Goal: Task Accomplishment & Management: Manage account settings

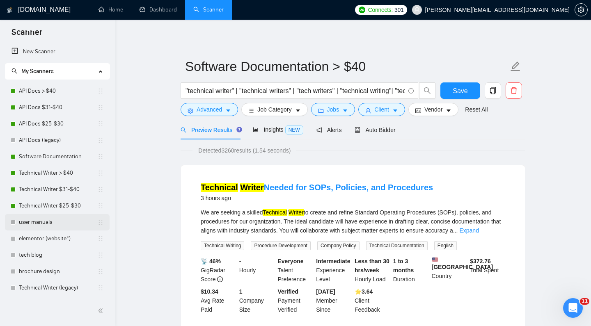
scroll to position [16, 0]
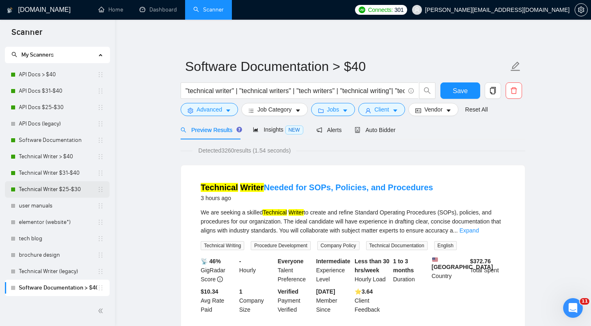
click at [62, 187] on link "Technical Writer $25-$30" at bounding box center [58, 189] width 78 height 16
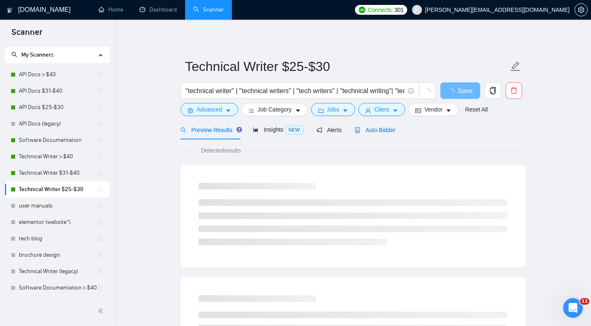
click at [381, 133] on span "Auto Bidder" at bounding box center [375, 130] width 41 height 7
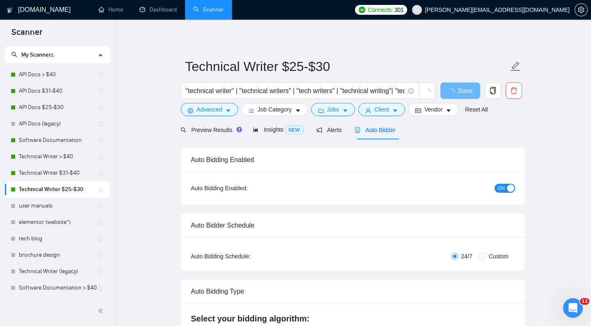
click at [386, 131] on span "Auto Bidder" at bounding box center [375, 130] width 41 height 7
click at [509, 187] on div "button" at bounding box center [510, 188] width 7 height 7
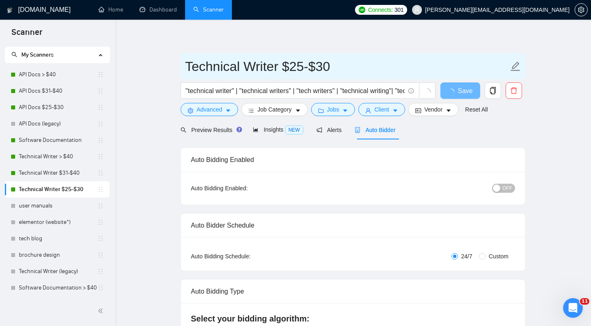
click at [460, 71] on input "Technical Writer $25-$30" at bounding box center [346, 66] width 323 height 21
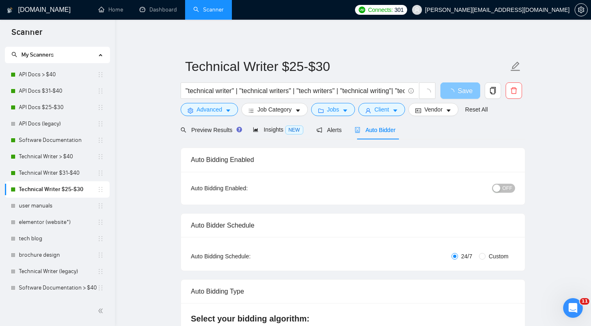
click at [459, 93] on span "Save" at bounding box center [465, 91] width 15 height 10
click at [459, 93] on span "Save" at bounding box center [460, 91] width 15 height 10
click at [44, 170] on link "Technical Writer $31-$40" at bounding box center [58, 173] width 78 height 16
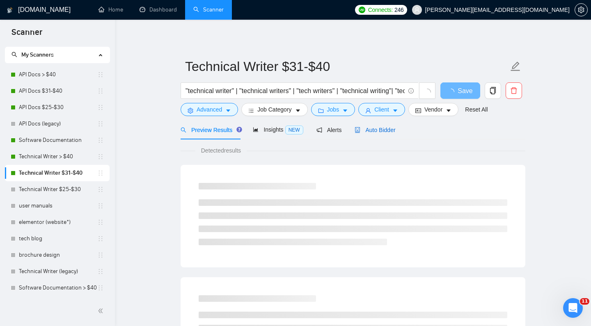
click at [393, 130] on span "Auto Bidder" at bounding box center [375, 130] width 41 height 7
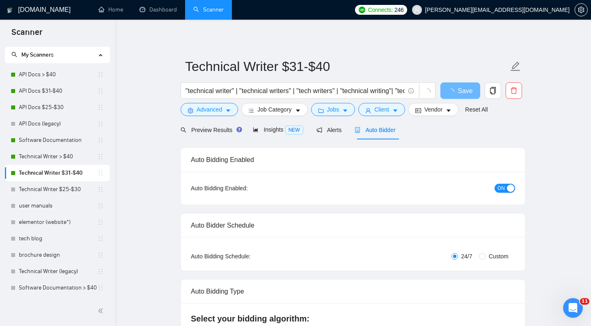
click at [505, 186] on button "ON" at bounding box center [505, 188] width 21 height 9
click at [462, 94] on span "Save" at bounding box center [460, 91] width 15 height 10
click at [60, 155] on link "Technical Writer > $40" at bounding box center [58, 157] width 78 height 16
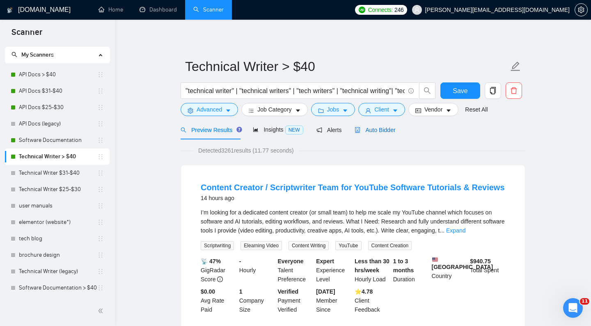
click at [384, 130] on span "Auto Bidder" at bounding box center [375, 130] width 41 height 7
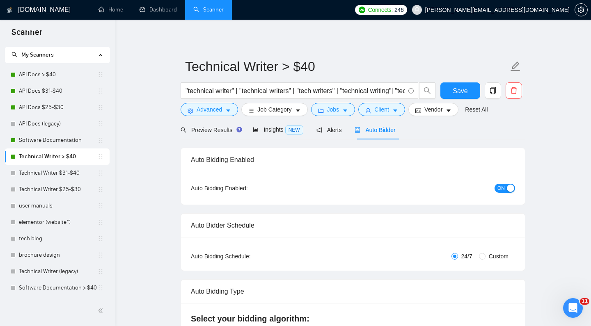
click at [504, 187] on span "ON" at bounding box center [500, 188] width 7 height 9
click at [457, 95] on span "Save" at bounding box center [460, 91] width 15 height 10
checkbox input "true"
